Goal: Information Seeking & Learning: Learn about a topic

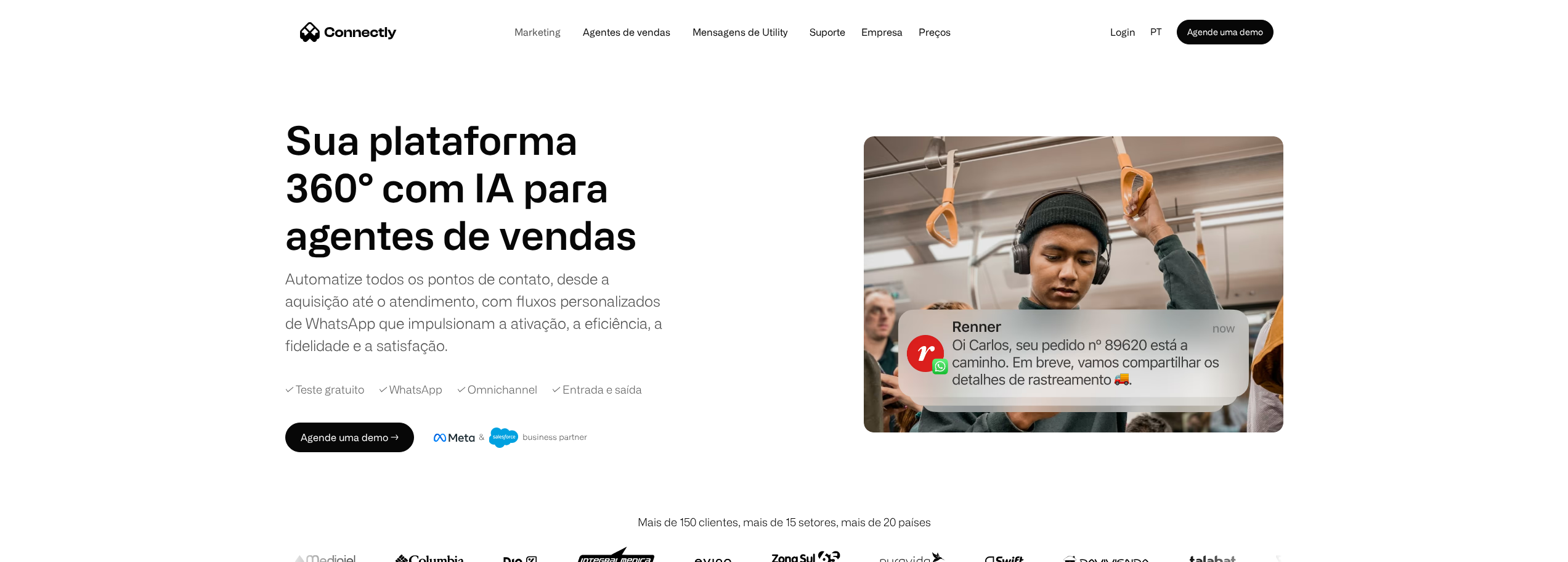
click at [533, 31] on link "Marketing" at bounding box center [537, 32] width 66 height 10
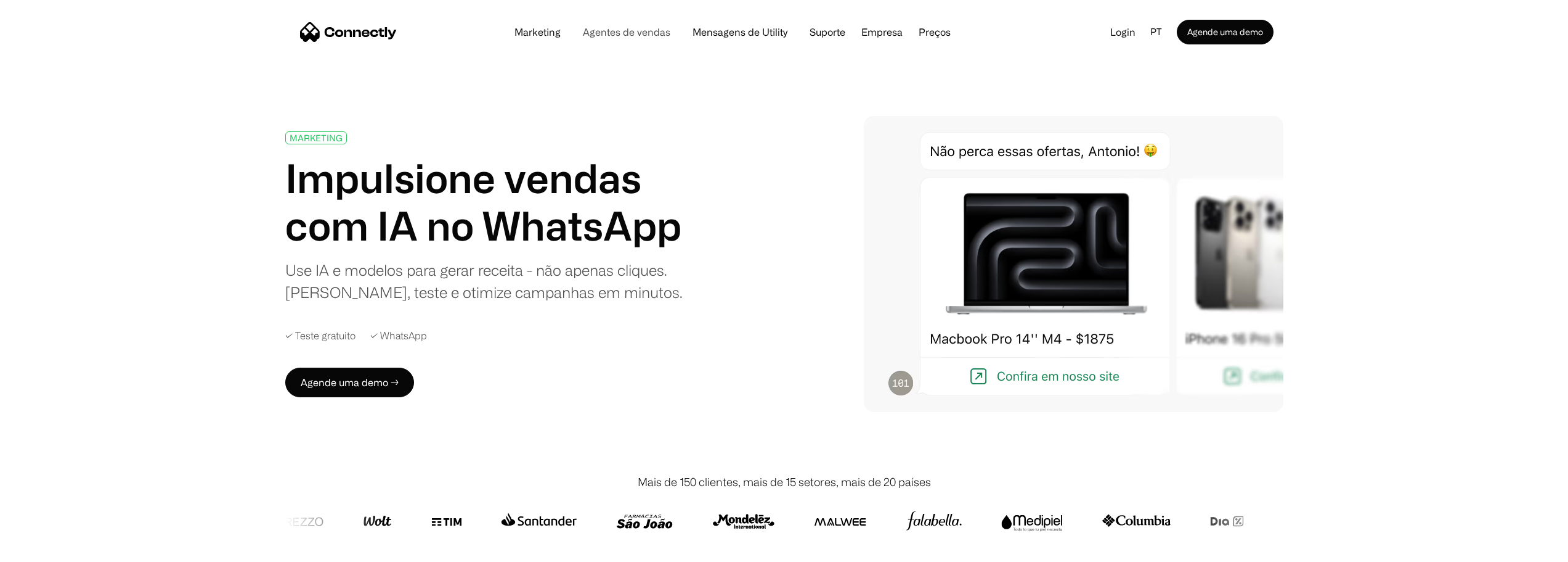
click at [633, 32] on link "Agentes de vendas" at bounding box center [626, 32] width 107 height 10
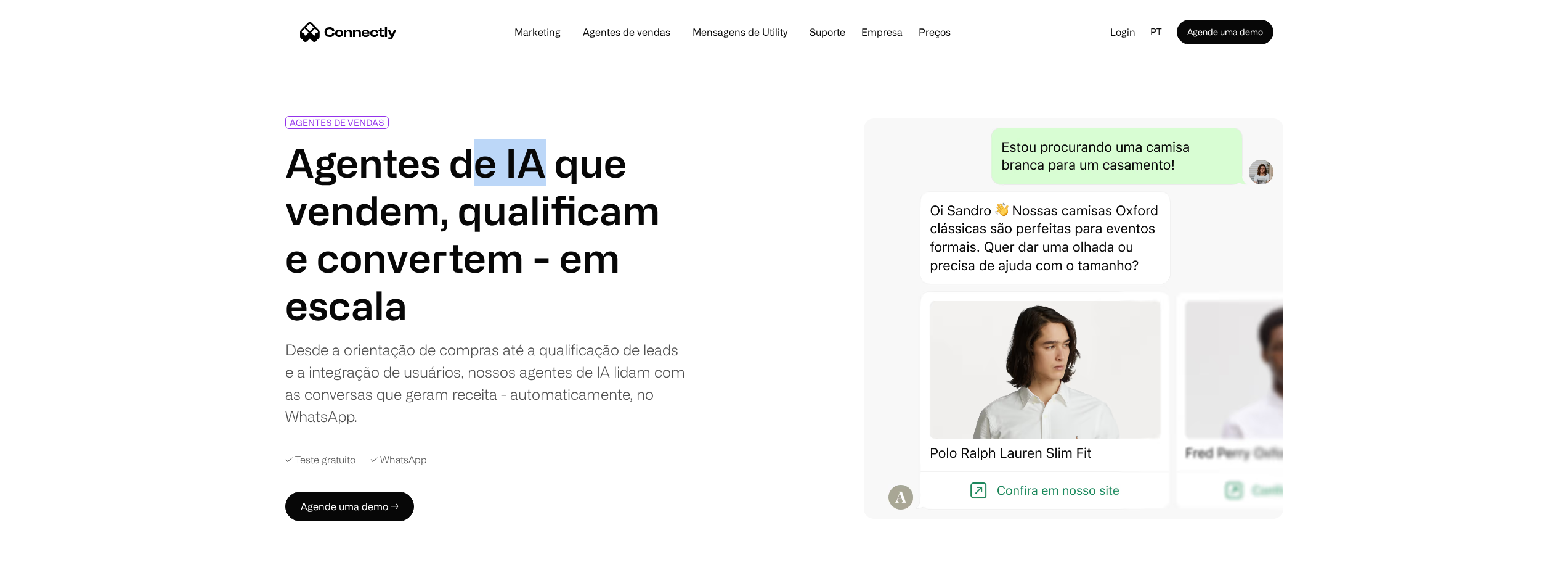
drag, startPoint x: 467, startPoint y: 154, endPoint x: 544, endPoint y: 171, distance: 78.9
click at [541, 173] on h1 "Agentes de IA que vendem, qualificam e convertem - em escala" at bounding box center [487, 233] width 404 height 189
click at [544, 171] on h1 "Agentes de IA que vendem, qualificam e convertem - em escala" at bounding box center [487, 233] width 404 height 189
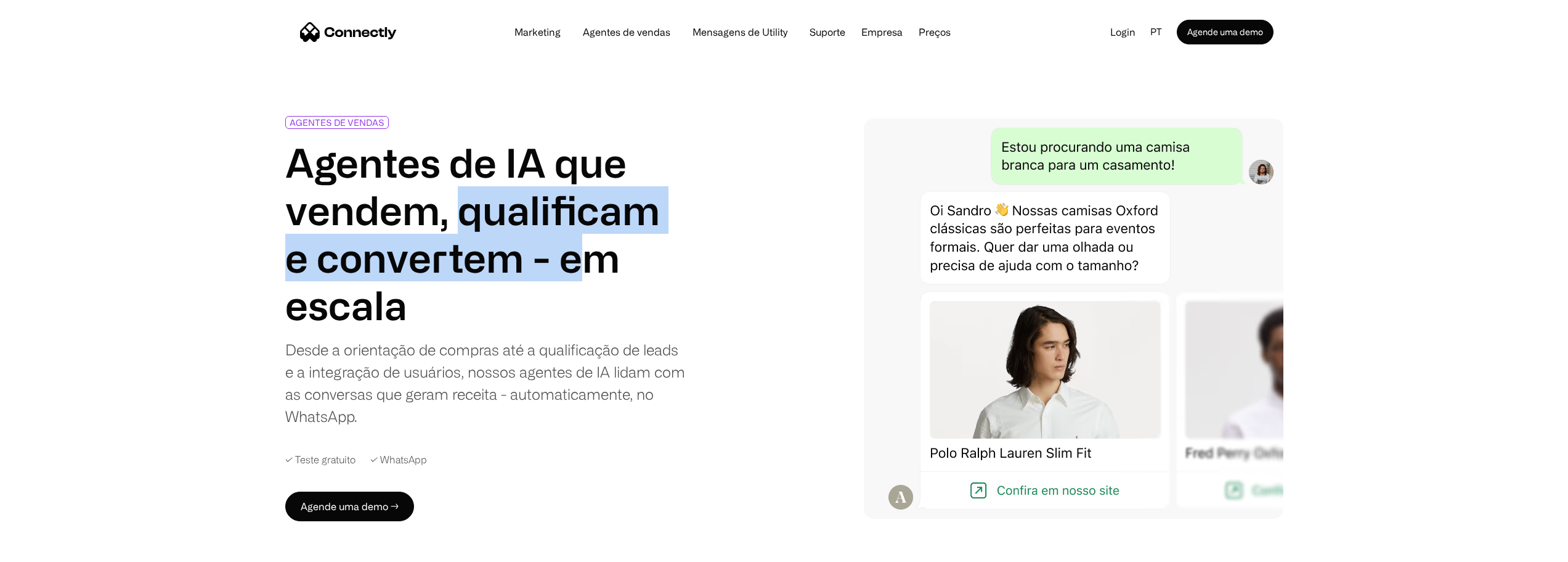
drag, startPoint x: 491, startPoint y: 217, endPoint x: 600, endPoint y: 248, distance: 113.3
click at [600, 246] on h1 "Agentes de IA que vendem, qualificam e convertem - em escala" at bounding box center [487, 233] width 404 height 189
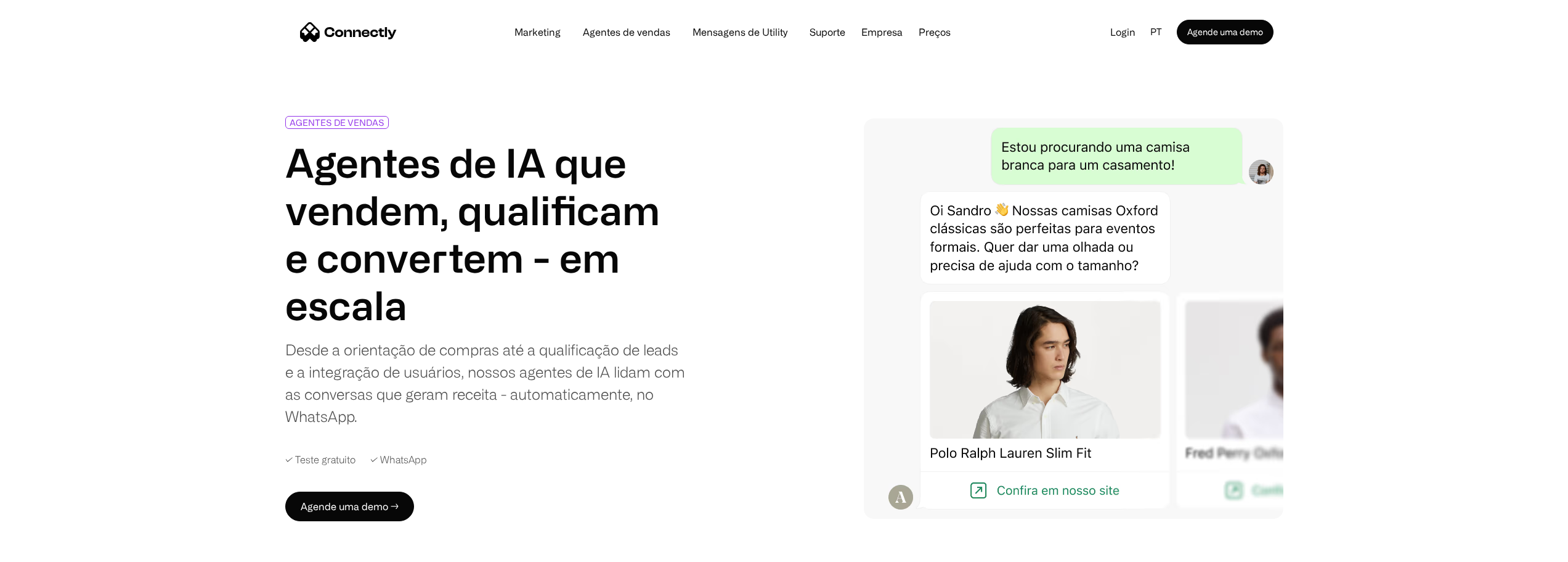
click at [621, 267] on h1 "Agentes de IA que vendem, qualificam e convertem - em escala" at bounding box center [487, 233] width 404 height 189
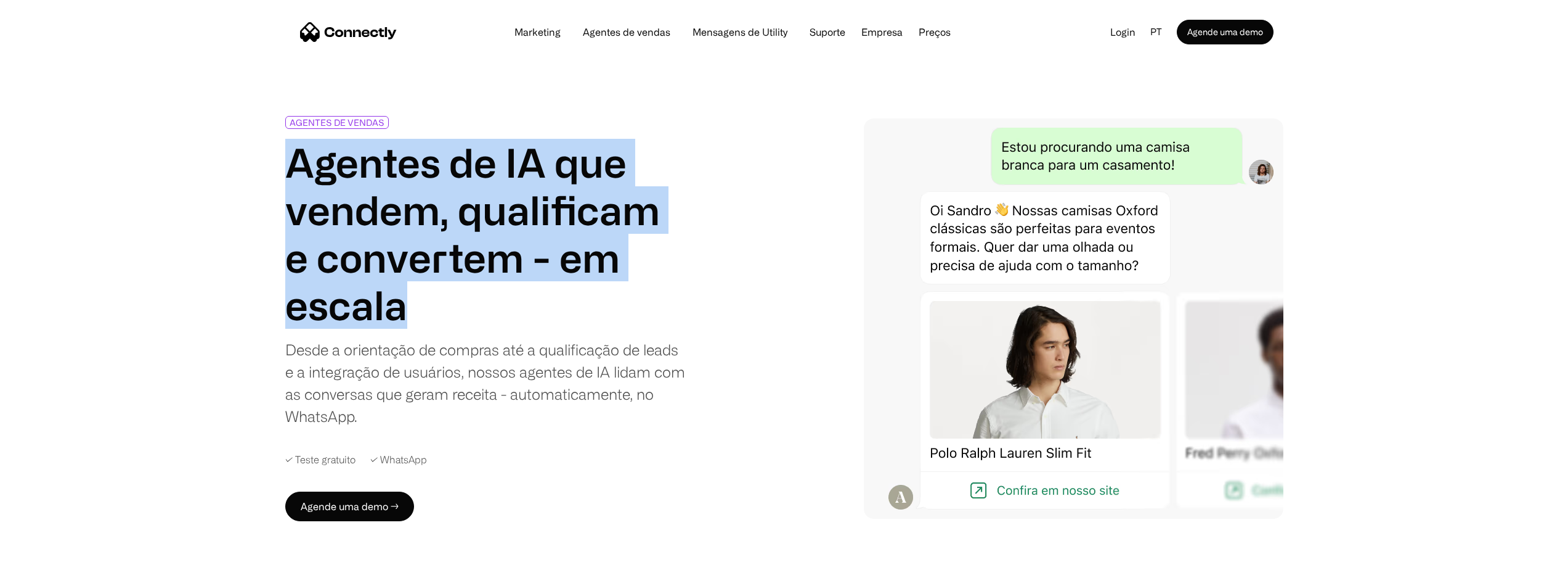
drag, startPoint x: 380, startPoint y: 258, endPoint x: 263, endPoint y: 170, distance: 146.4
click at [263, 170] on div "AGENTES DE VENDAS Agentes de IA que vendem, qualificam e convertem - em escala …" at bounding box center [784, 319] width 1568 height 528
drag, startPoint x: 301, startPoint y: 175, endPoint x: 295, endPoint y: 144, distance: 31.6
click at [301, 176] on h1 "Agentes de IA que vendem, qualificam e convertem - em escala" at bounding box center [487, 233] width 404 height 189
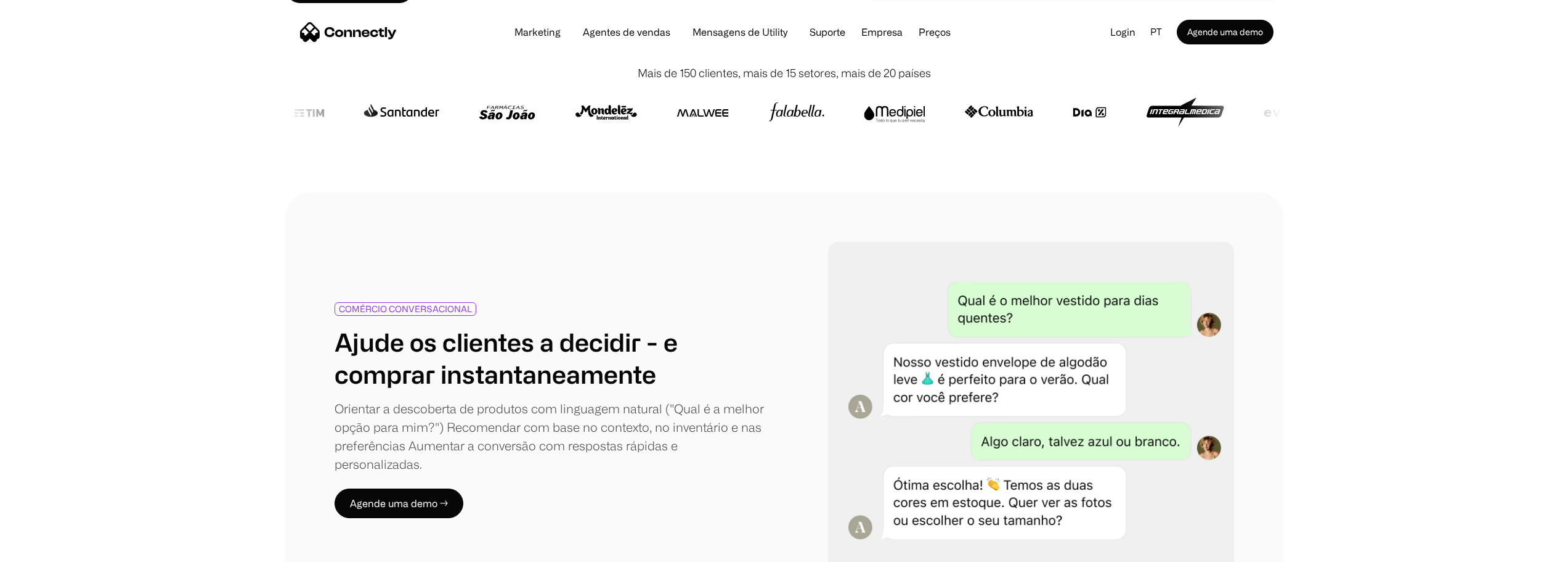
scroll to position [370, 0]
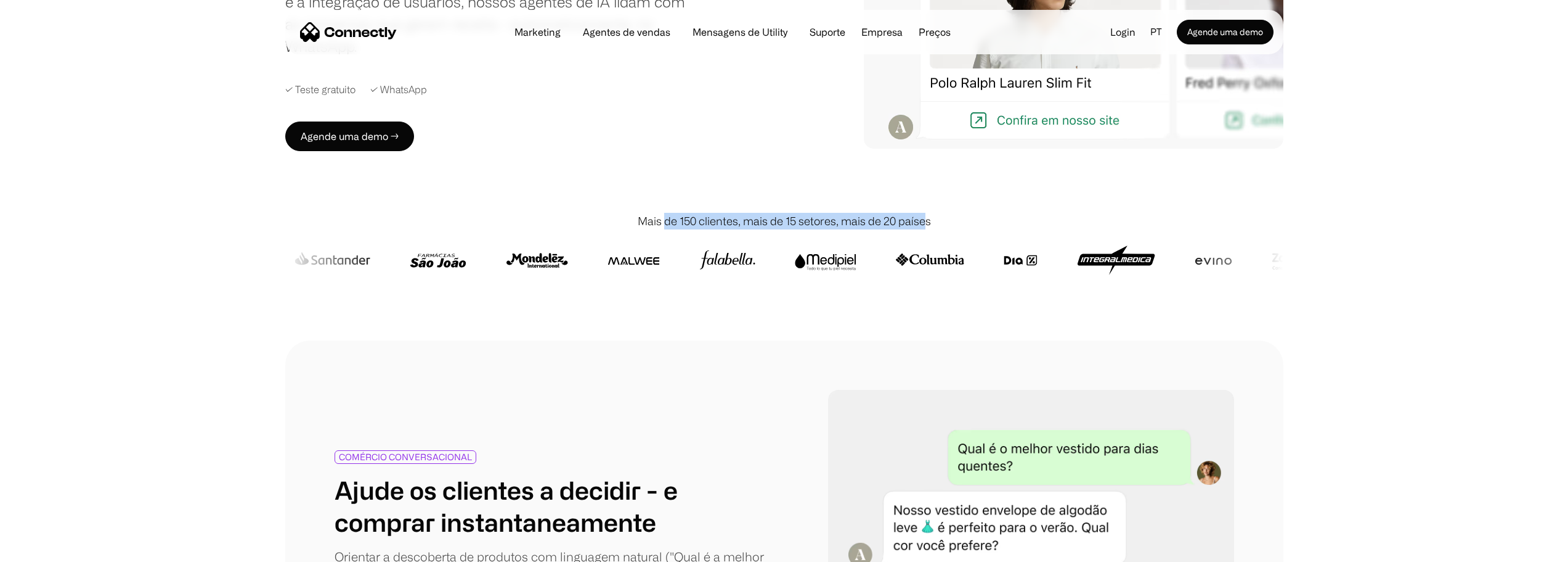
drag, startPoint x: 666, startPoint y: 217, endPoint x: 928, endPoint y: 222, distance: 262.0
click at [928, 222] on div "Mais de 150 clientes, mais de 15 setores, mais de 20 países" at bounding box center [784, 221] width 293 height 17
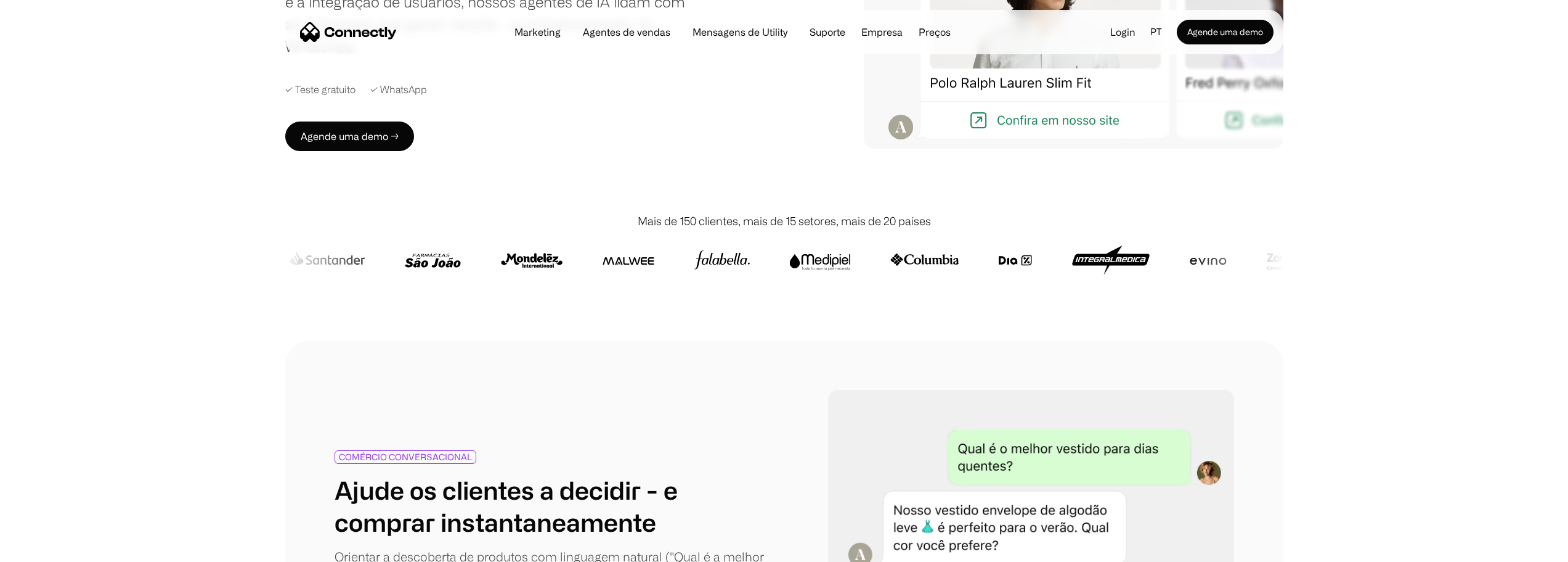
click at [978, 222] on div "Mais de 150 clientes, mais de 15 setores, mais de 20 países" at bounding box center [784, 221] width 998 height 17
